Goal: Task Accomplishment & Management: Use online tool/utility

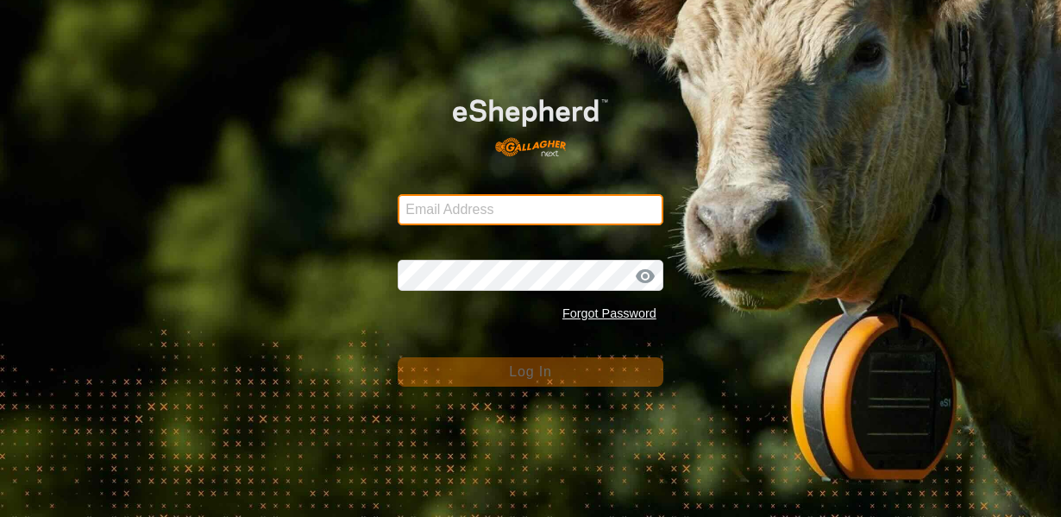
type input "[EMAIL_ADDRESS][DOMAIN_NAME]"
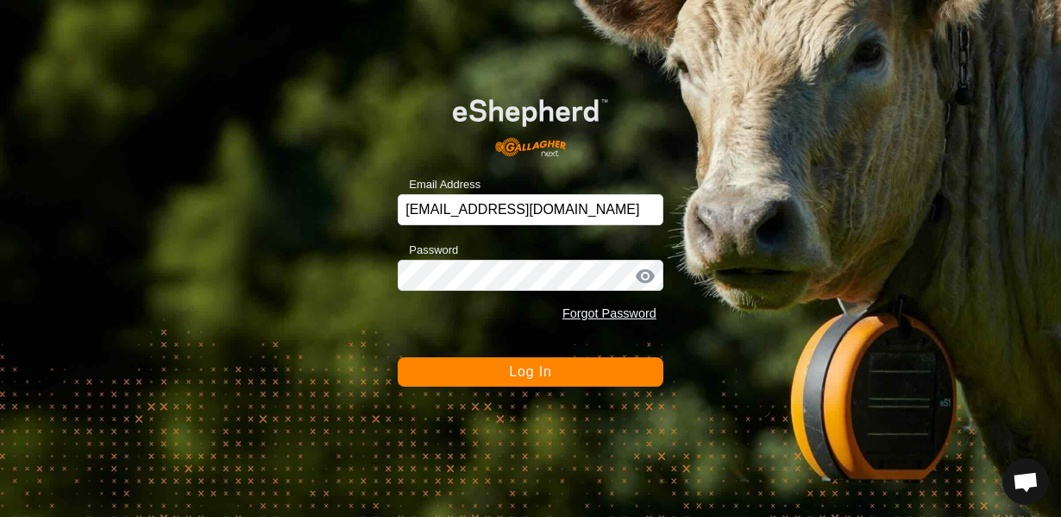
scroll to position [1014, 0]
click at [536, 376] on span "Log In" at bounding box center [530, 371] width 42 height 15
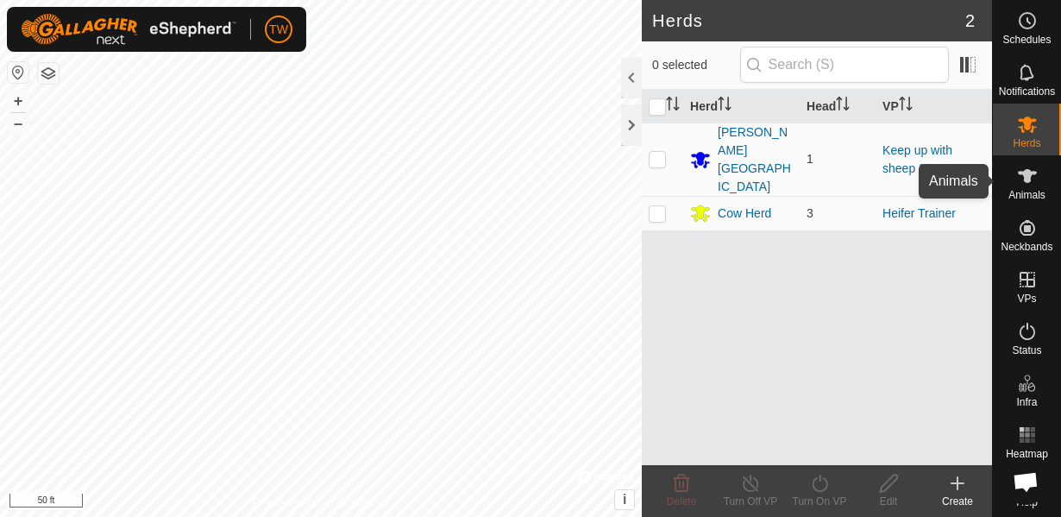
click at [1038, 174] on es-animals-svg-icon at bounding box center [1027, 176] width 31 height 28
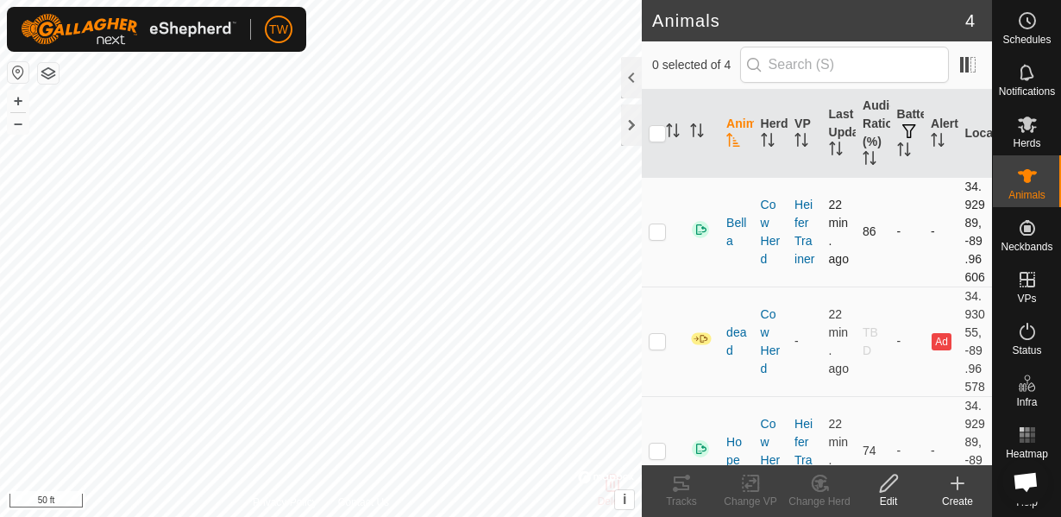
click at [663, 238] on p-checkbox at bounding box center [657, 231] width 17 height 14
checkbox input "true"
click at [675, 472] on div "Tracks" at bounding box center [681, 491] width 69 height 52
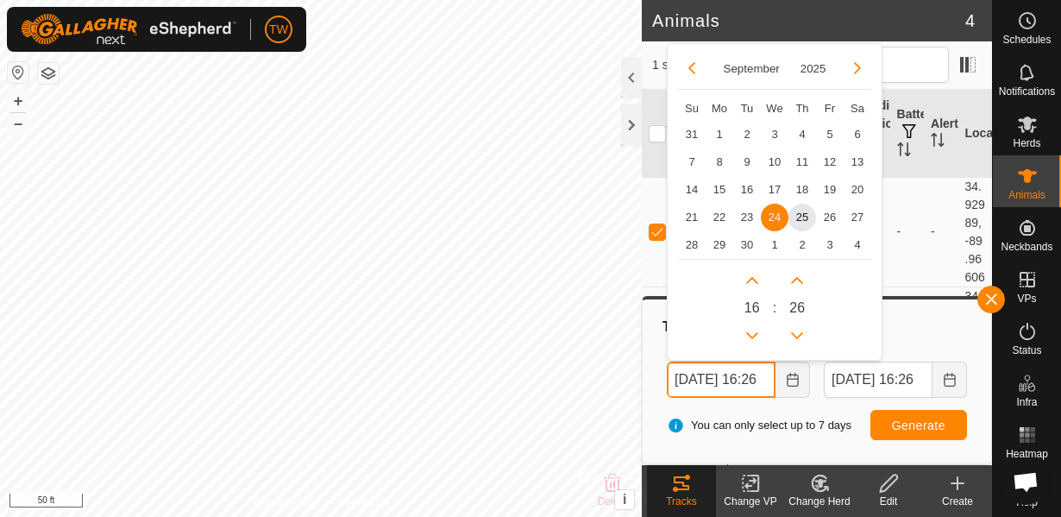
click at [727, 385] on input "[DATE] 16:26" at bounding box center [721, 380] width 109 height 36
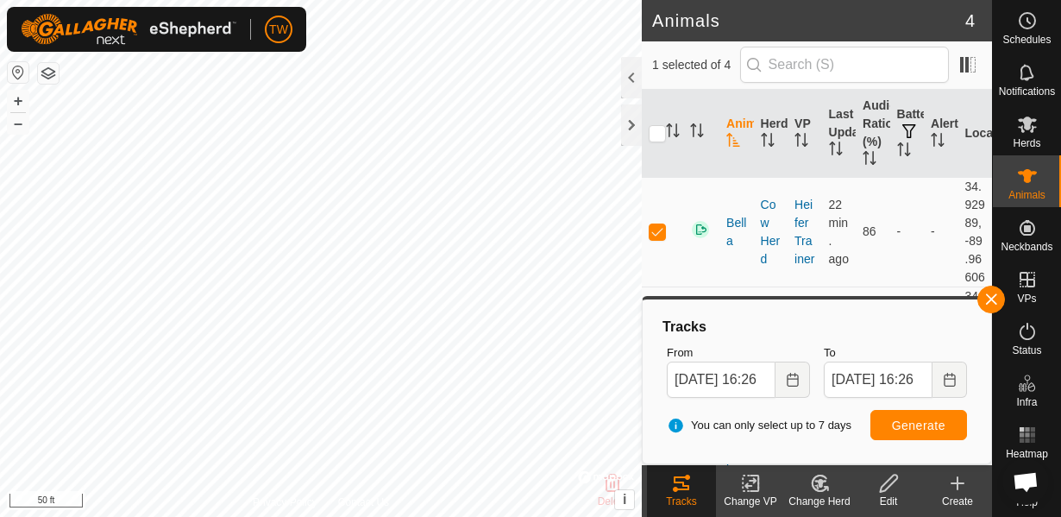
click at [941, 317] on div "Tracks" at bounding box center [817, 327] width 314 height 21
click at [997, 295] on button "button" at bounding box center [992, 300] width 28 height 28
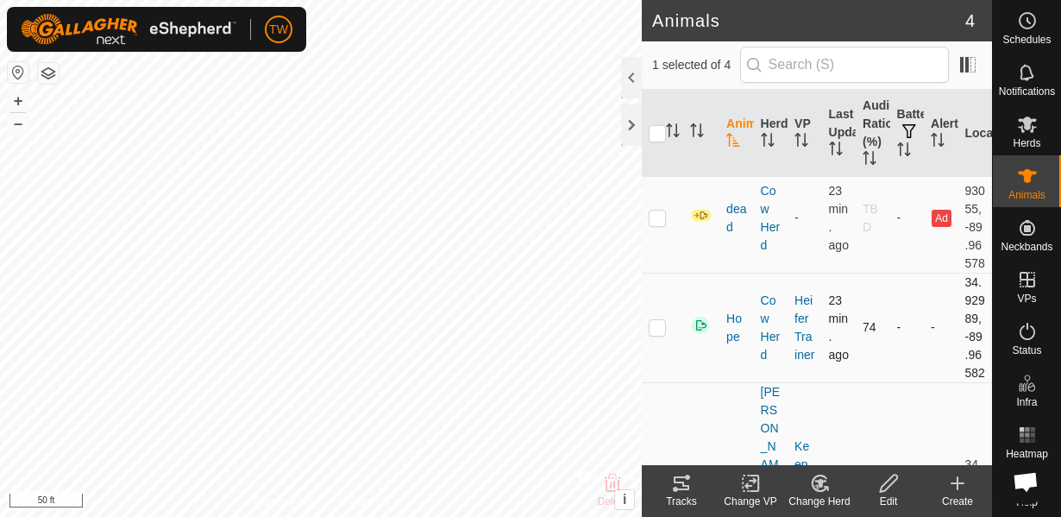
scroll to position [124, 0]
click at [658, 333] on p-checkbox at bounding box center [657, 326] width 17 height 14
checkbox input "true"
click at [683, 478] on icon at bounding box center [681, 483] width 21 height 21
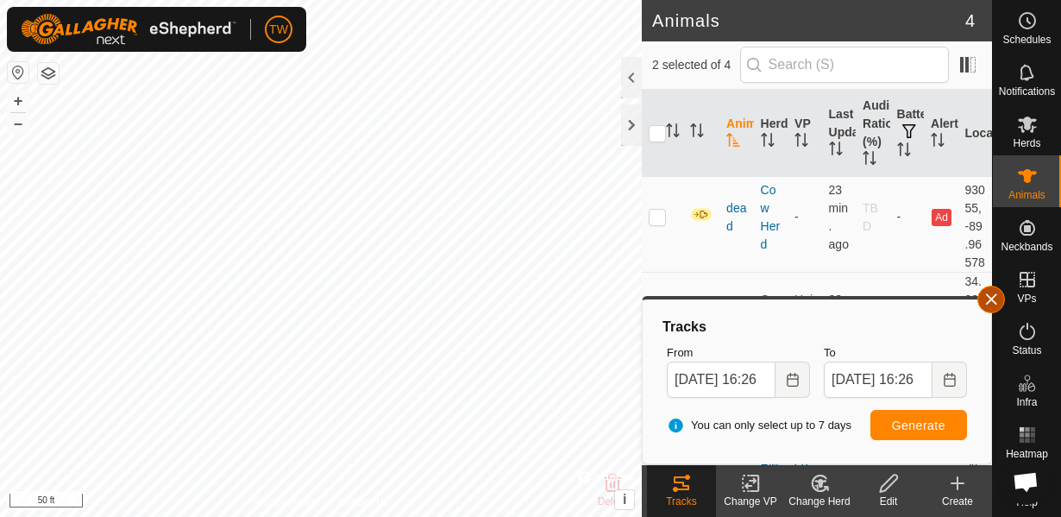
click at [991, 299] on button "button" at bounding box center [992, 300] width 28 height 28
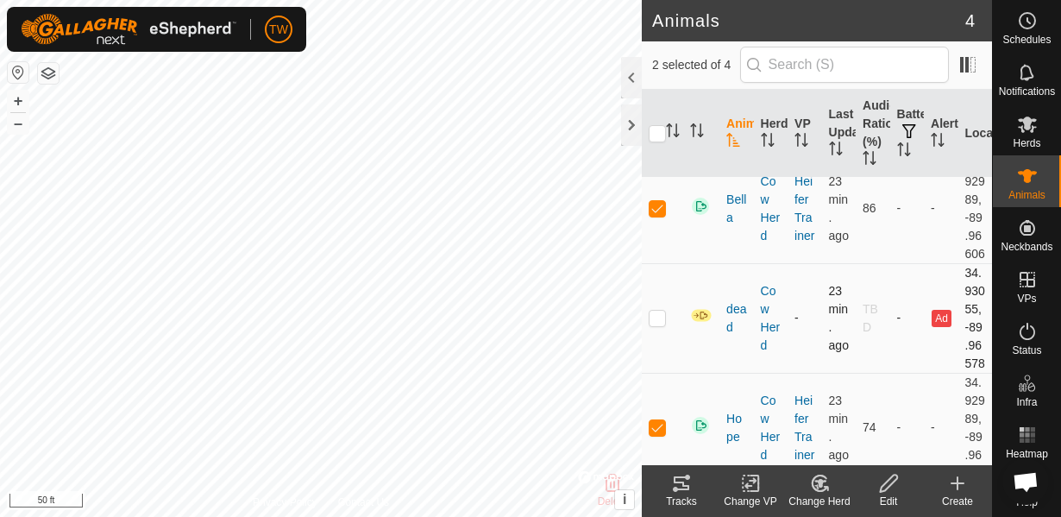
scroll to position [0, 0]
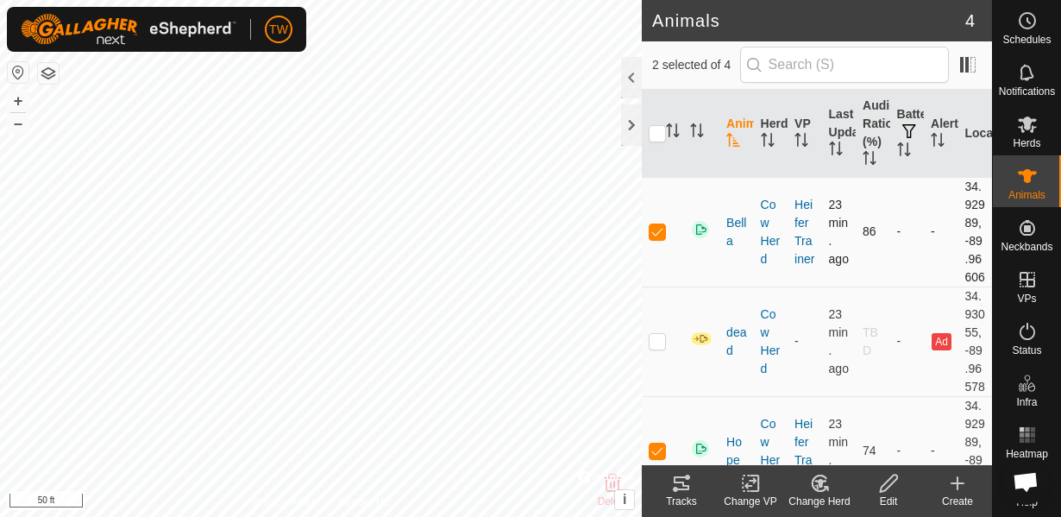
click at [651, 238] on p-checkbox at bounding box center [657, 231] width 17 height 14
checkbox input "false"
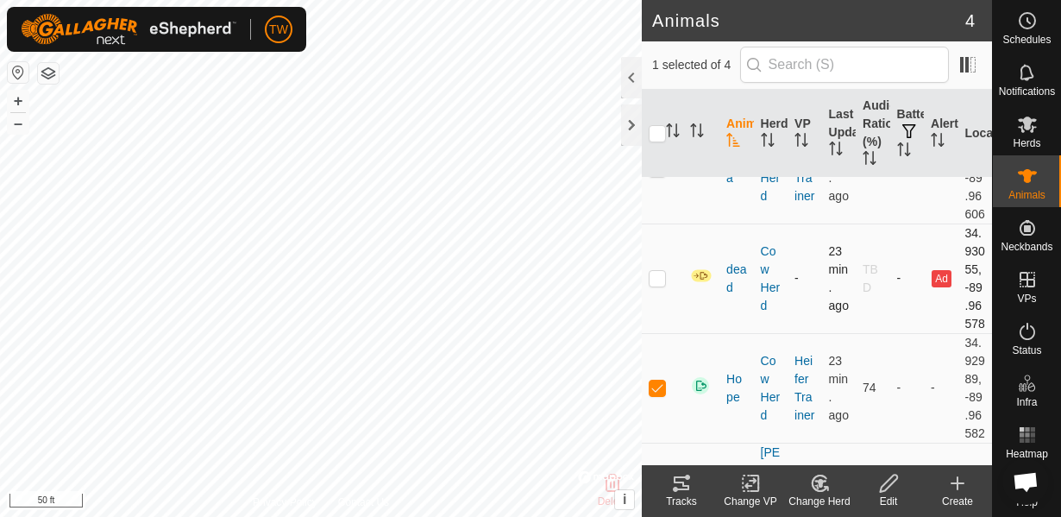
scroll to position [124, 0]
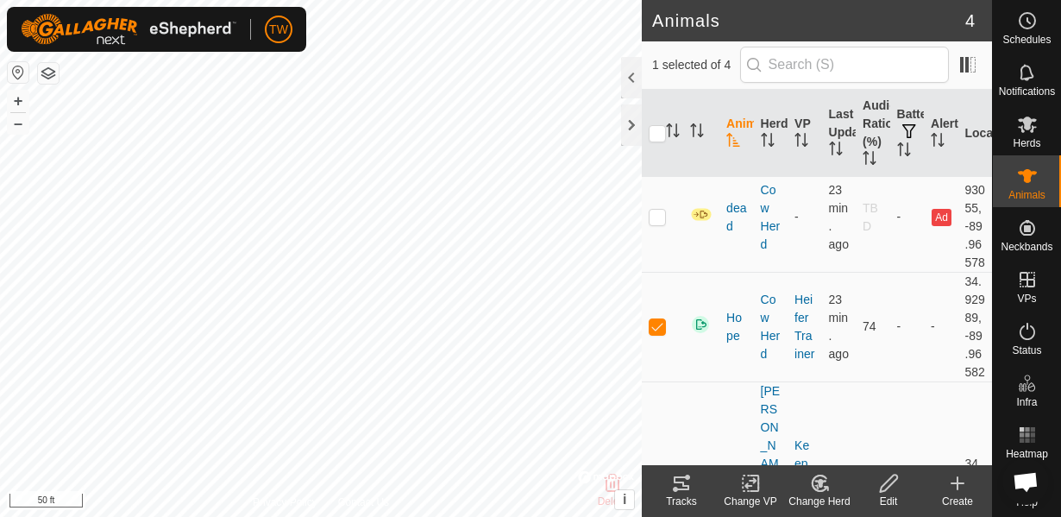
click at [688, 491] on icon at bounding box center [681, 483] width 21 height 21
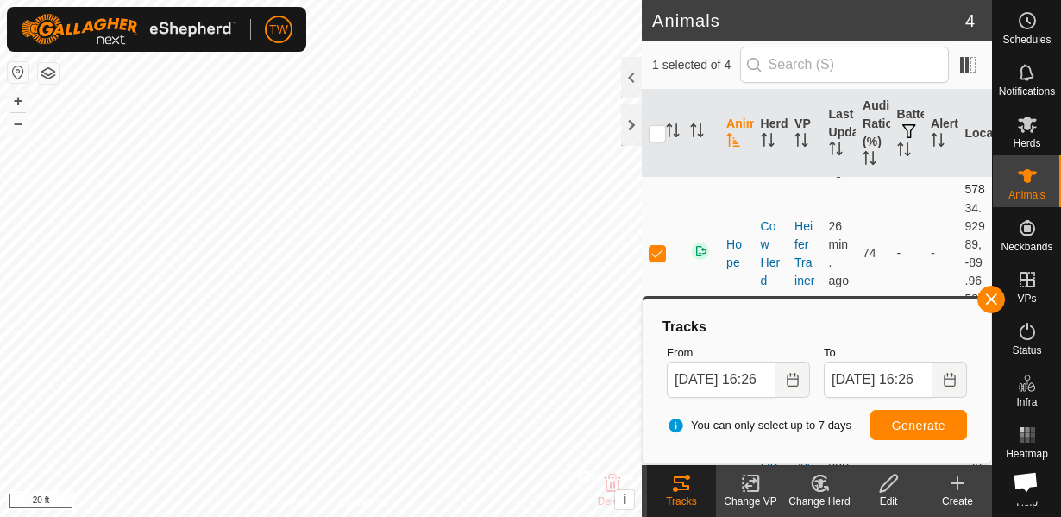
scroll to position [248, 0]
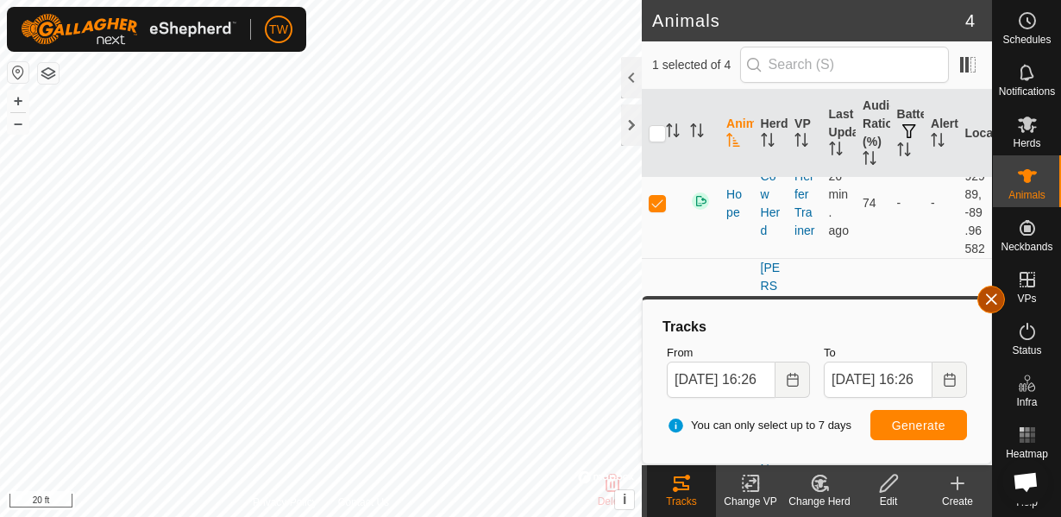
click at [995, 305] on button "button" at bounding box center [992, 300] width 28 height 28
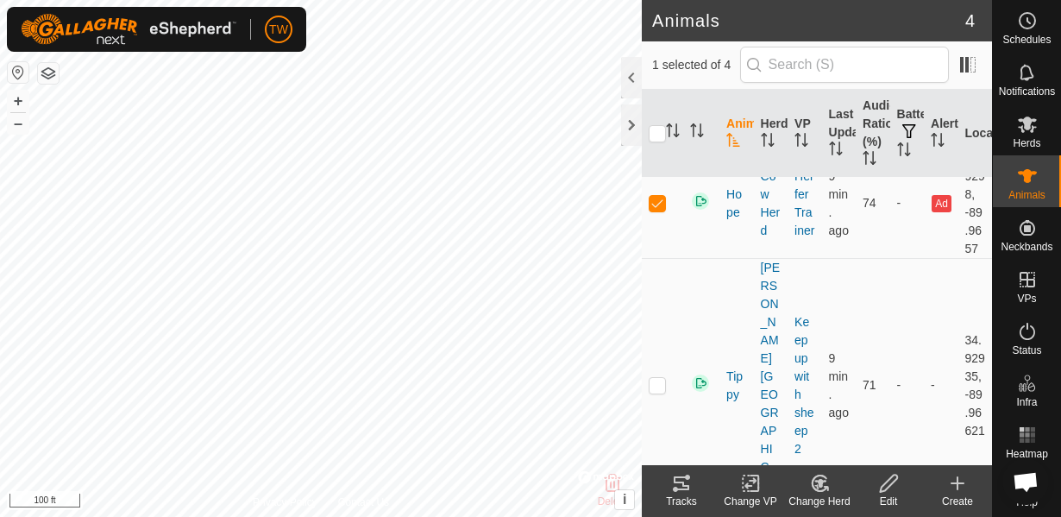
click at [683, 483] on icon at bounding box center [681, 483] width 21 height 21
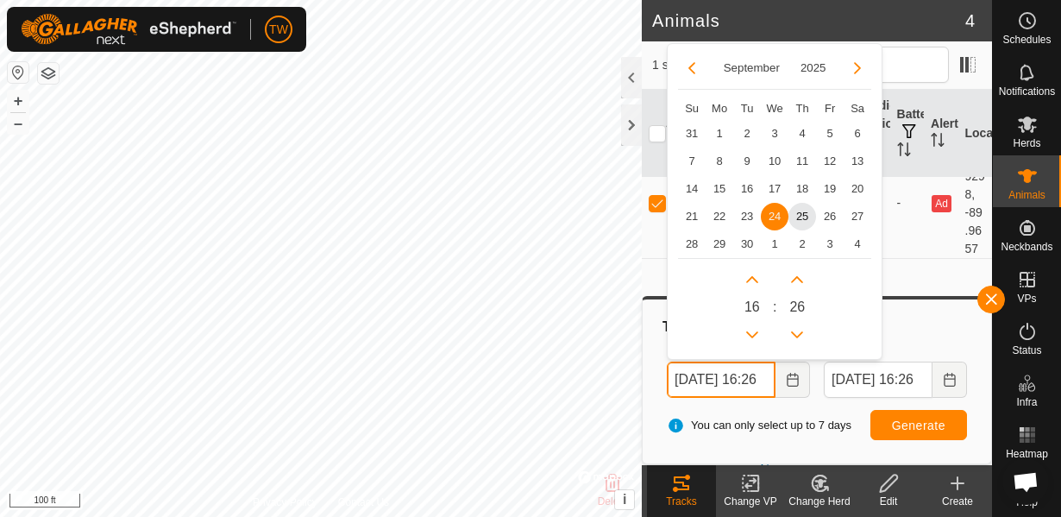
click at [727, 378] on input "[DATE] 16:26" at bounding box center [721, 380] width 109 height 36
click at [809, 223] on span "25" at bounding box center [803, 217] width 28 height 28
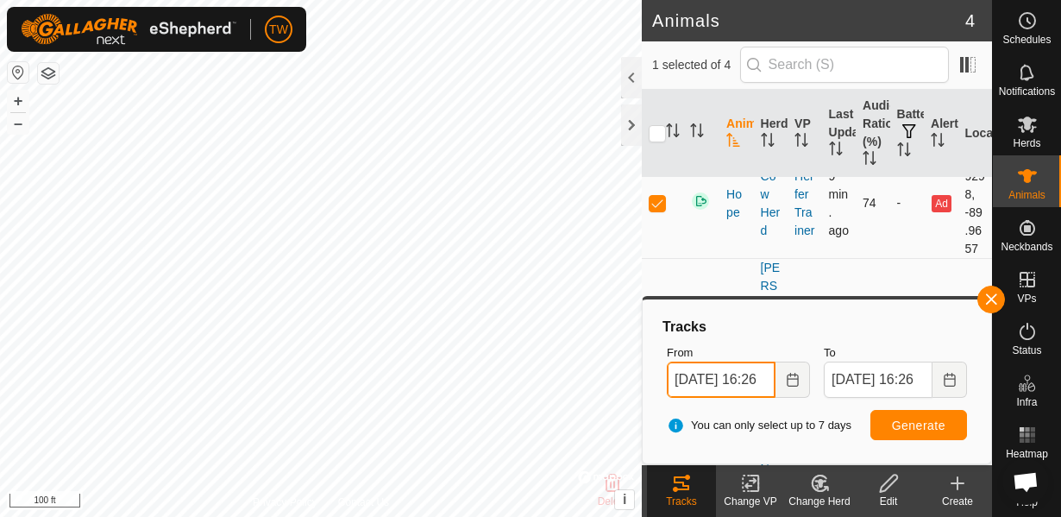
scroll to position [0, 23]
click at [751, 373] on input "[DATE] 16:26" at bounding box center [721, 380] width 109 height 36
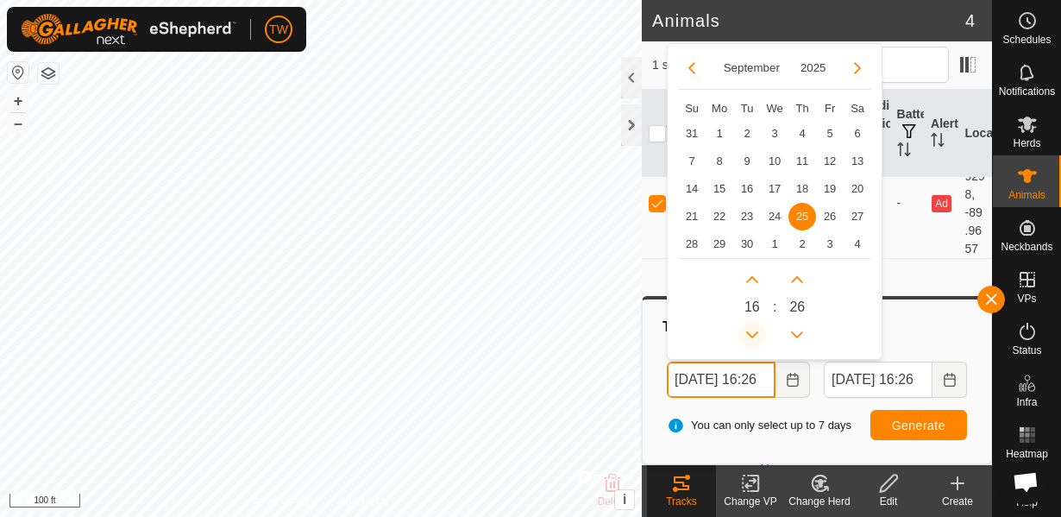
click at [753, 336] on button "Previous Hour" at bounding box center [753, 335] width 28 height 28
click at [754, 337] on span "Previous Hour" at bounding box center [754, 337] width 0 height 0
click at [753, 336] on button "Previous Hour" at bounding box center [753, 335] width 28 height 28
click at [754, 337] on span "Previous Hour" at bounding box center [754, 337] width 0 height 0
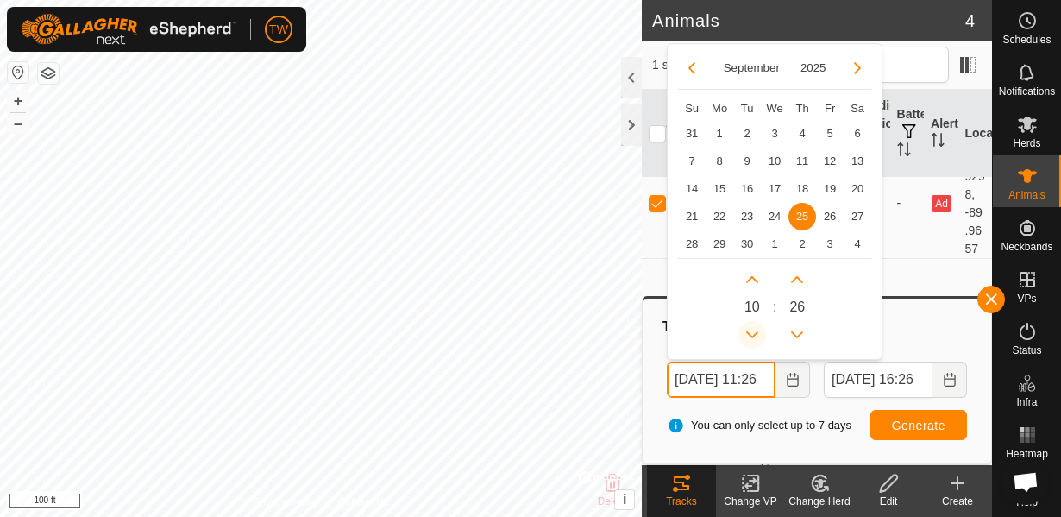
click at [752, 335] on span "Previous Hour" at bounding box center [752, 335] width 0 height 0
click at [752, 334] on button "Previous Hour" at bounding box center [753, 335] width 28 height 28
click at [750, 334] on button "Previous Hour" at bounding box center [753, 335] width 28 height 28
click at [750, 334] on icon "Previous Hour" at bounding box center [752, 334] width 12 height 7
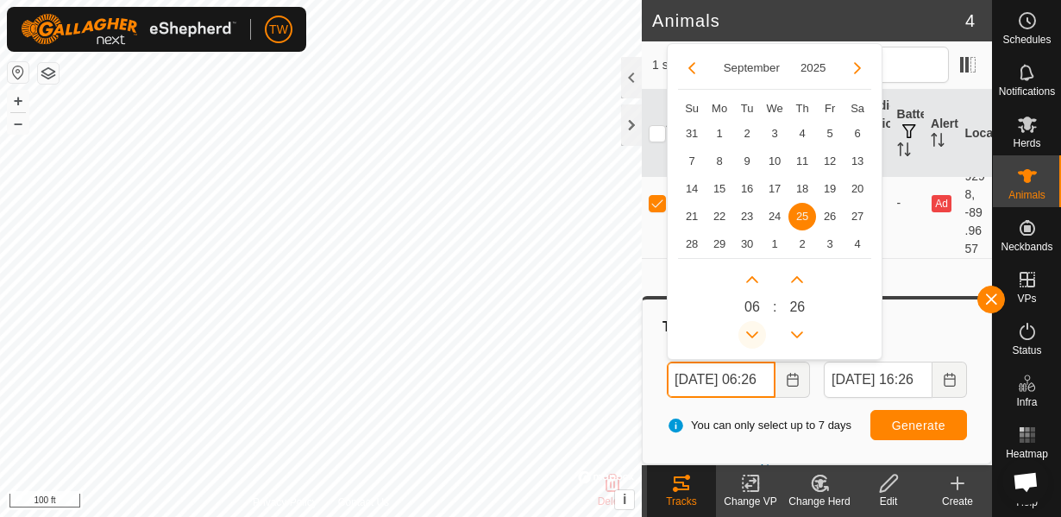
click at [749, 330] on button "Previous Hour" at bounding box center [753, 335] width 28 height 28
click at [749, 330] on icon "Previous Hour" at bounding box center [753, 335] width 14 height 14
click at [749, 330] on button "Previous Hour" at bounding box center [753, 335] width 28 height 28
click at [753, 278] on button "Next Hour" at bounding box center [753, 280] width 28 height 28
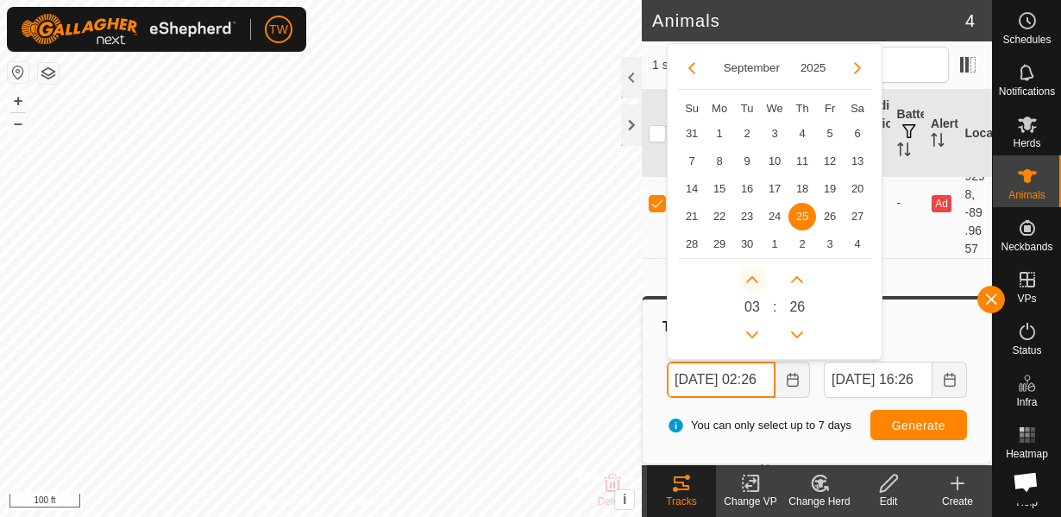
type input "[DATE] 03:26"
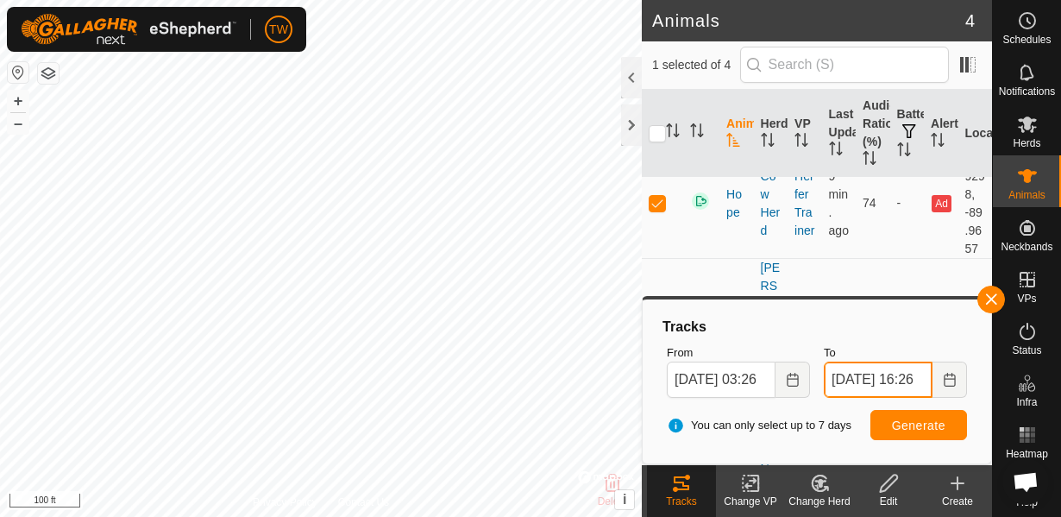
scroll to position [0, 0]
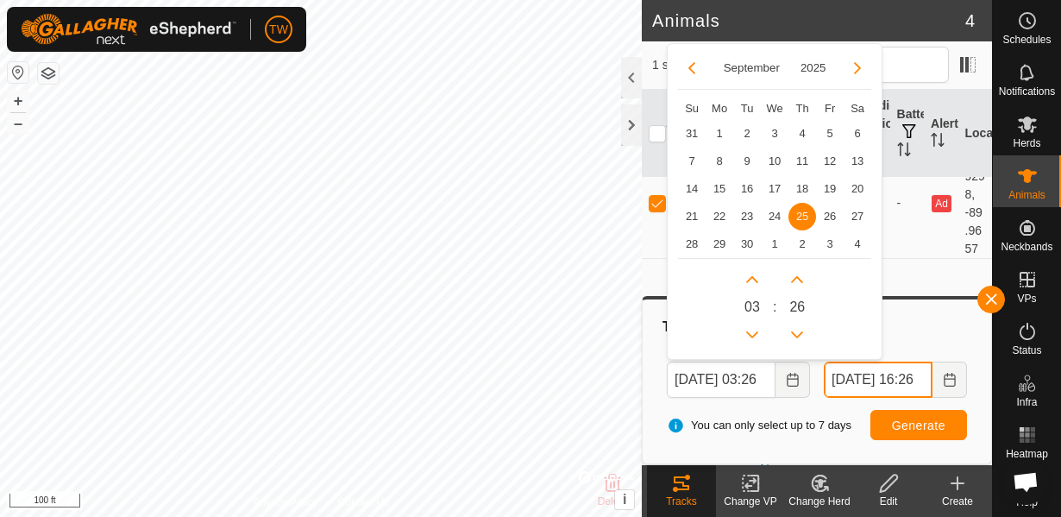
click at [860, 375] on input "[DATE] 16:26" at bounding box center [878, 380] width 109 height 36
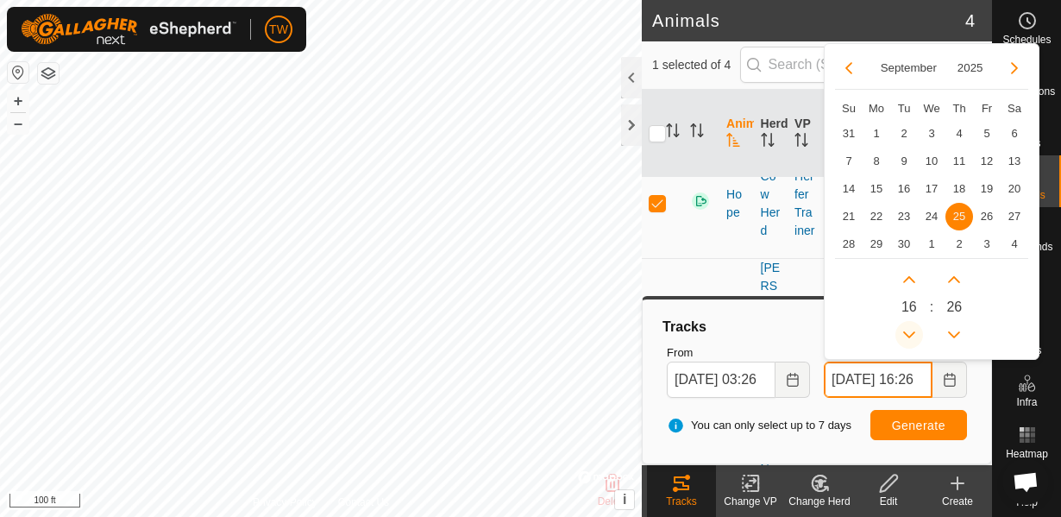
click at [910, 336] on button "Previous Hour" at bounding box center [910, 335] width 28 height 28
click at [911, 337] on span "Previous Hour" at bounding box center [911, 337] width 0 height 0
click at [910, 336] on button "Previous Hour" at bounding box center [910, 335] width 28 height 28
click at [910, 335] on button "Previous Hour" at bounding box center [910, 335] width 28 height 28
click at [909, 333] on button "Previous Hour" at bounding box center [910, 335] width 28 height 28
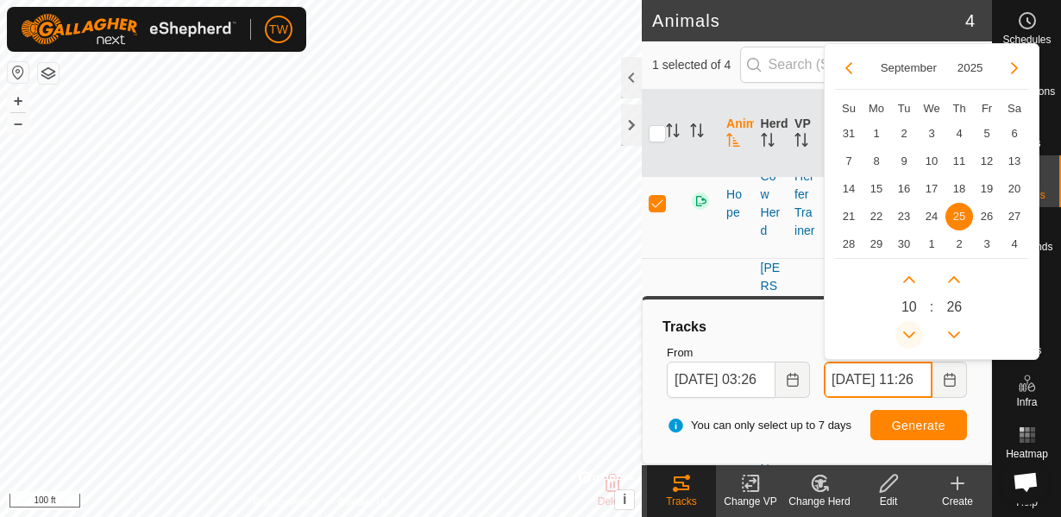
click at [914, 330] on button "Previous Hour" at bounding box center [910, 335] width 28 height 28
click at [914, 328] on button "Previous Hour" at bounding box center [910, 335] width 28 height 28
click at [915, 325] on button "Previous Hour" at bounding box center [910, 335] width 28 height 28
click at [916, 325] on span "Previous Hour" at bounding box center [916, 325] width 0 height 0
click at [916, 324] on button "Previous Hour" at bounding box center [910, 335] width 28 height 28
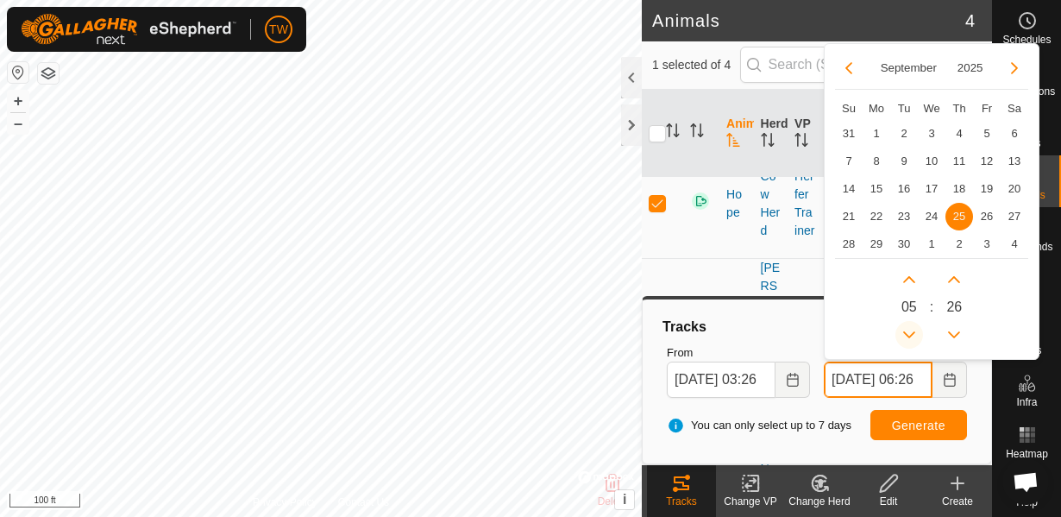
click at [917, 324] on span "Previous Hour" at bounding box center [917, 324] width 0 height 0
click at [916, 323] on button "Previous Hour" at bounding box center [910, 335] width 28 height 28
click at [906, 280] on button "Next Hour" at bounding box center [910, 280] width 28 height 28
type input "[DATE] 05:26"
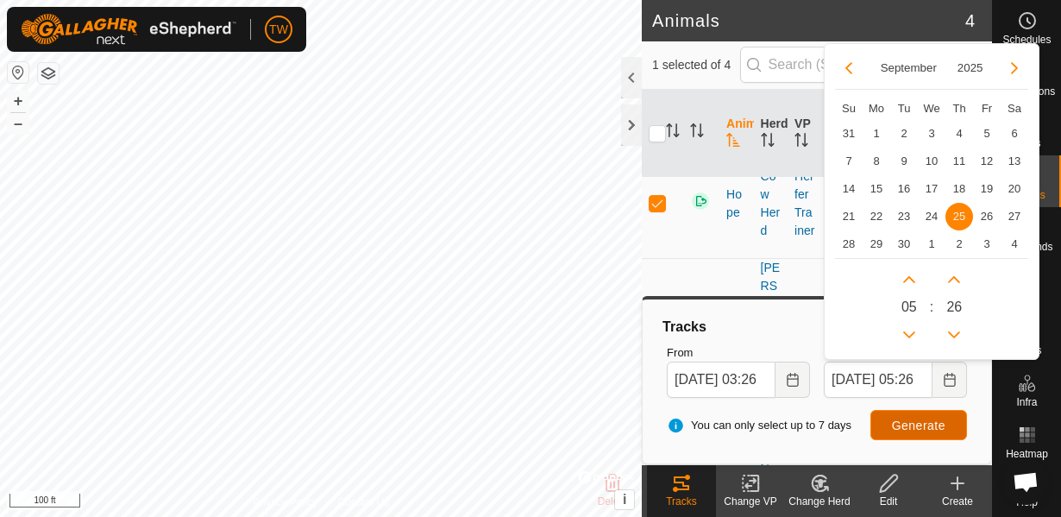
click at [909, 415] on button "Generate" at bounding box center [919, 425] width 97 height 30
